Goal: Task Accomplishment & Management: Use online tool/utility

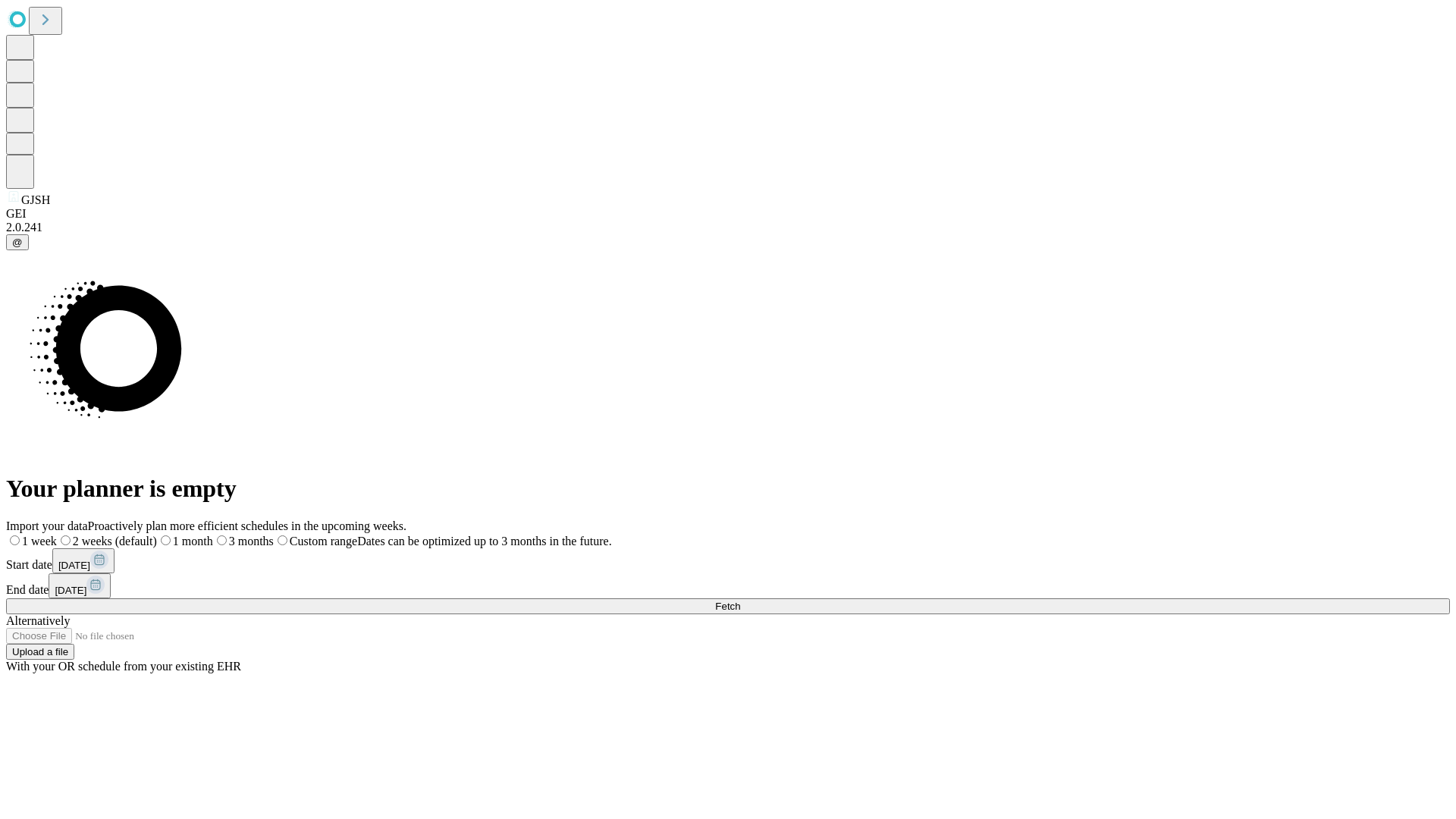
click at [741, 601] on span "Fetch" at bounding box center [728, 606] width 25 height 11
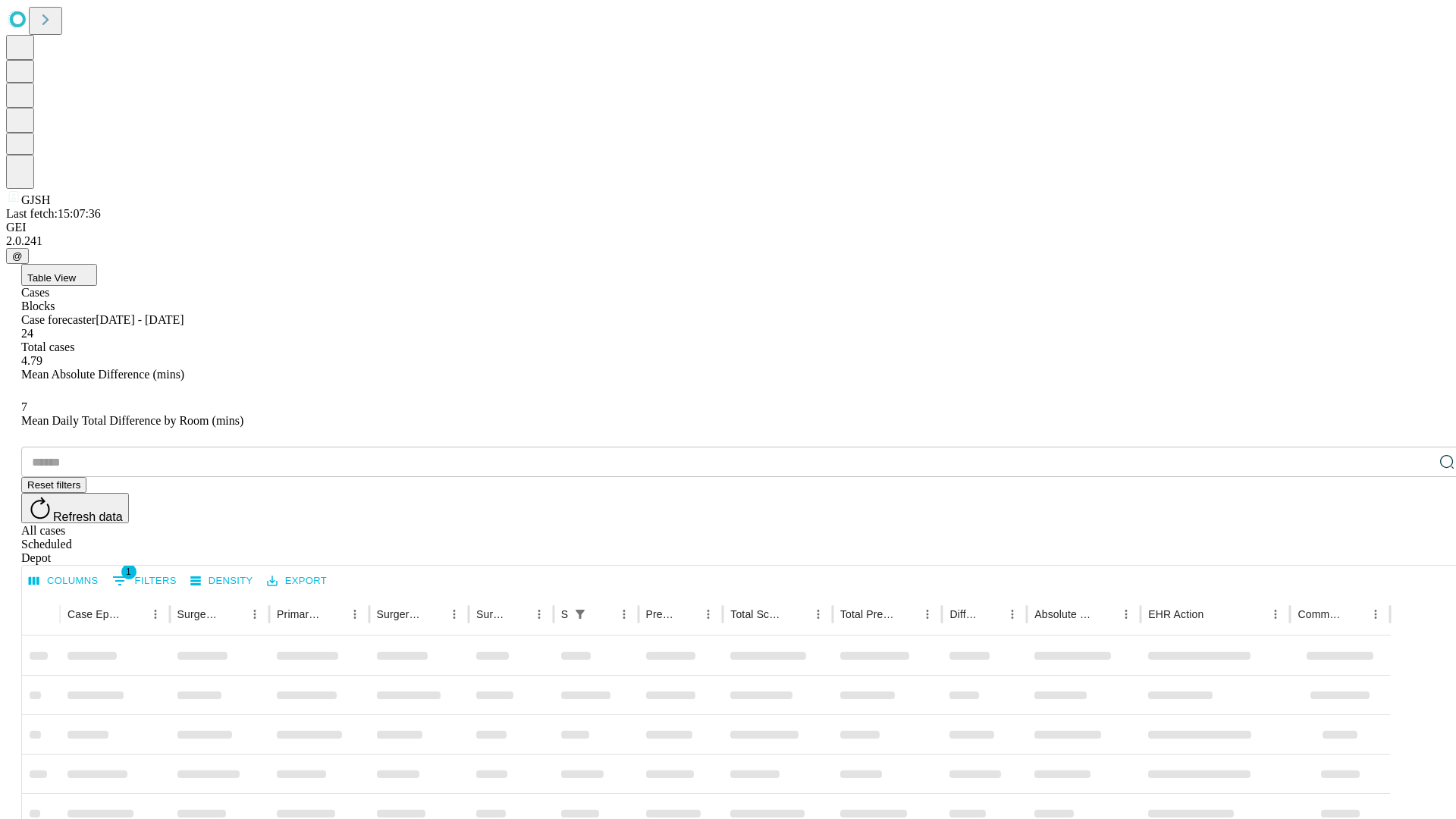
click at [1416, 551] on div "Depot" at bounding box center [743, 558] width 1444 height 14
